Goal: Information Seeking & Learning: Learn about a topic

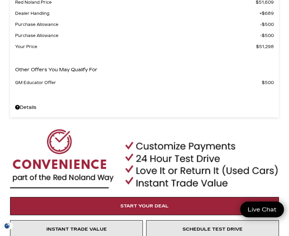
scroll to position [357, 0]
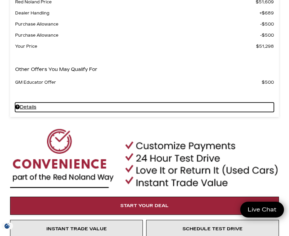
click at [34, 107] on link "Details New 2024 Cadillac CT5 Sport All Wheel Drive Sedan" at bounding box center [144, 106] width 258 height 9
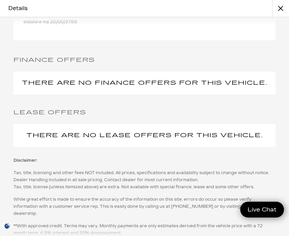
scroll to position [431, 0]
click at [278, 7] on button "close" at bounding box center [280, 8] width 17 height 17
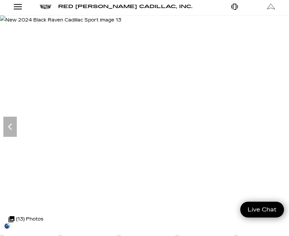
scroll to position [0, 0]
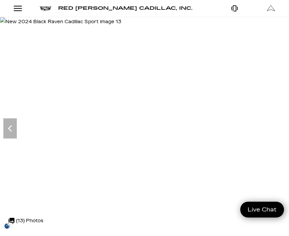
click at [25, 10] on link "Open Menu Modal" at bounding box center [18, 8] width 36 height 17
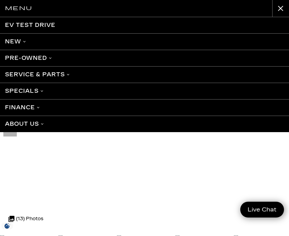
scroll to position [4, 0]
click at [77, 138] on div "Menu EV Test Drive New Cadillac Crossovers/SUVs XT4 XT5 XT6 Escalade Escalade I…" at bounding box center [144, 118] width 289 height 236
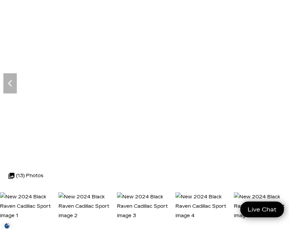
scroll to position [0, 0]
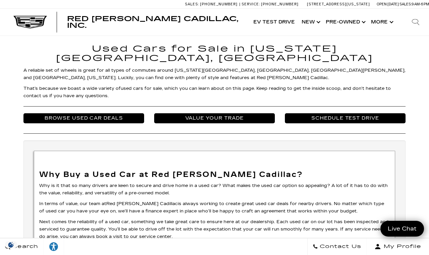
scroll to position [2291, 0]
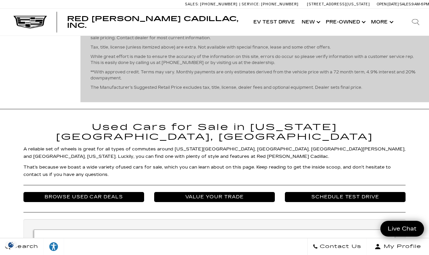
scroll to position [1592, 0]
click at [413, 11] on icon "next page" at bounding box center [413, 5] width 4 height 11
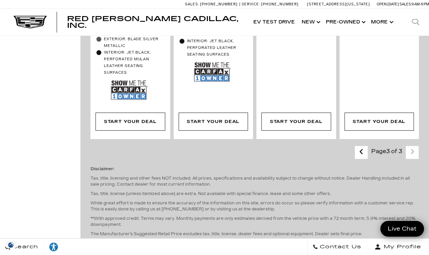
scroll to position [546, 0]
click at [415, 168] on div "Disclaimer: Tax, title, licensing and other fees NOT included. All prices, spec…" at bounding box center [255, 201] width 329 height 85
click at [414, 159] on div "Last - Page Page 3 of 3 Next - Page" at bounding box center [387, 152] width 64 height 13
click at [364, 158] on link "Last - Page" at bounding box center [362, 153] width 14 height 12
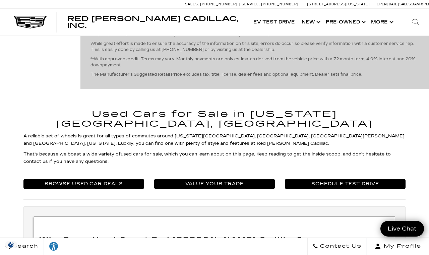
scroll to position [1606, 0]
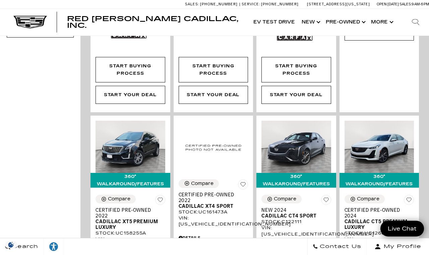
scroll to position [364, 0]
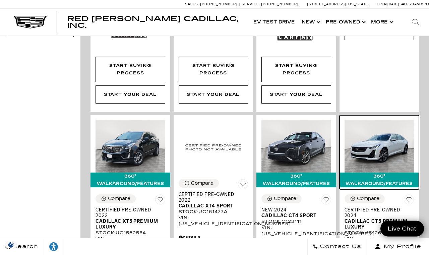
click at [383, 152] on img at bounding box center [380, 146] width 70 height 52
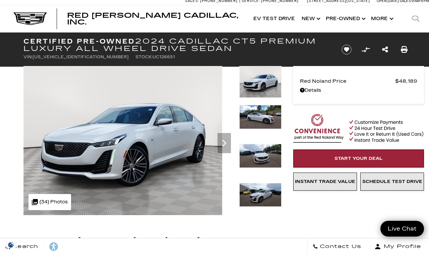
scroll to position [3, 0]
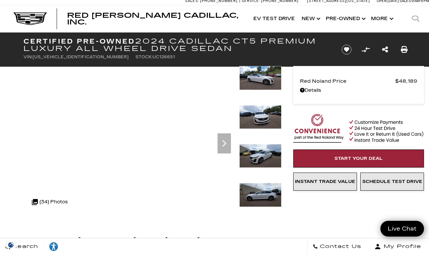
click at [226, 147] on icon "Next" at bounding box center [224, 143] width 13 height 13
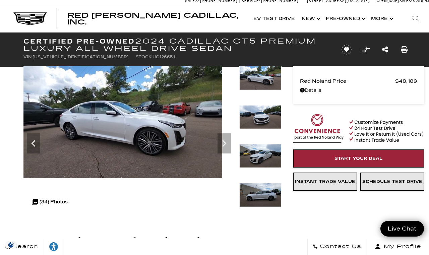
click at [227, 144] on icon "Next" at bounding box center [224, 143] width 13 height 13
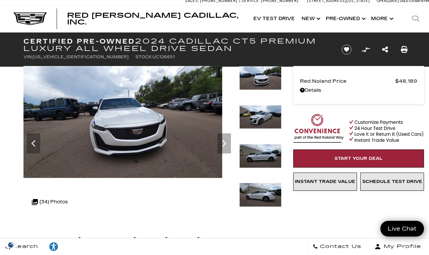
scroll to position [4, 0]
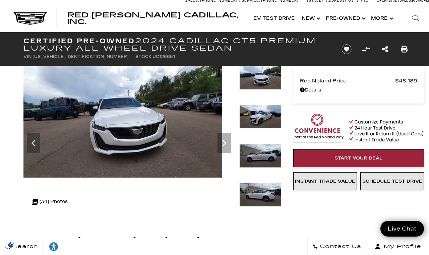
click at [231, 143] on icon "Next" at bounding box center [224, 143] width 13 height 13
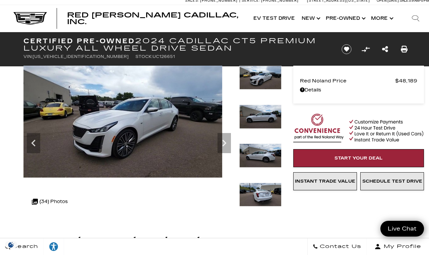
click at [226, 145] on icon "Next" at bounding box center [224, 143] width 13 height 13
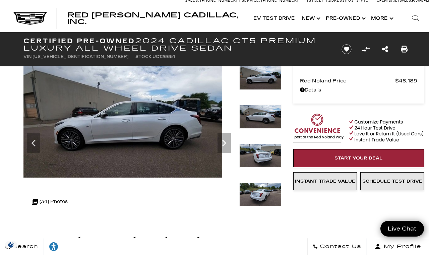
click at [227, 146] on icon "Next" at bounding box center [224, 143] width 13 height 13
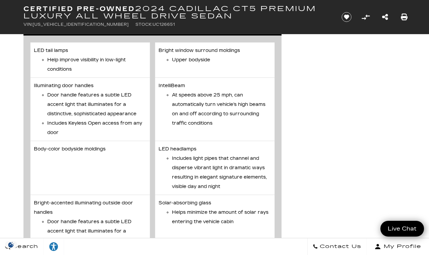
scroll to position [1219, 0]
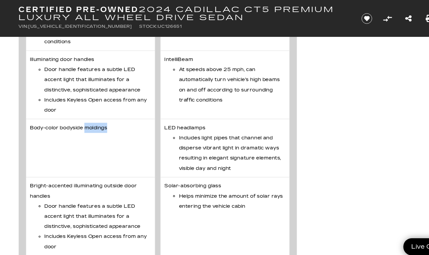
scroll to position [1250, 0]
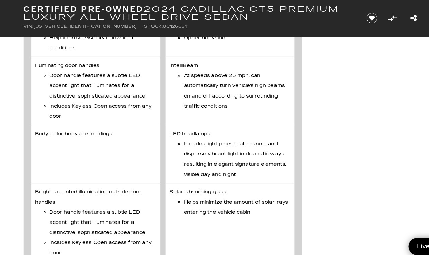
scroll to position [1244, 0]
